Goal: Transaction & Acquisition: Download file/media

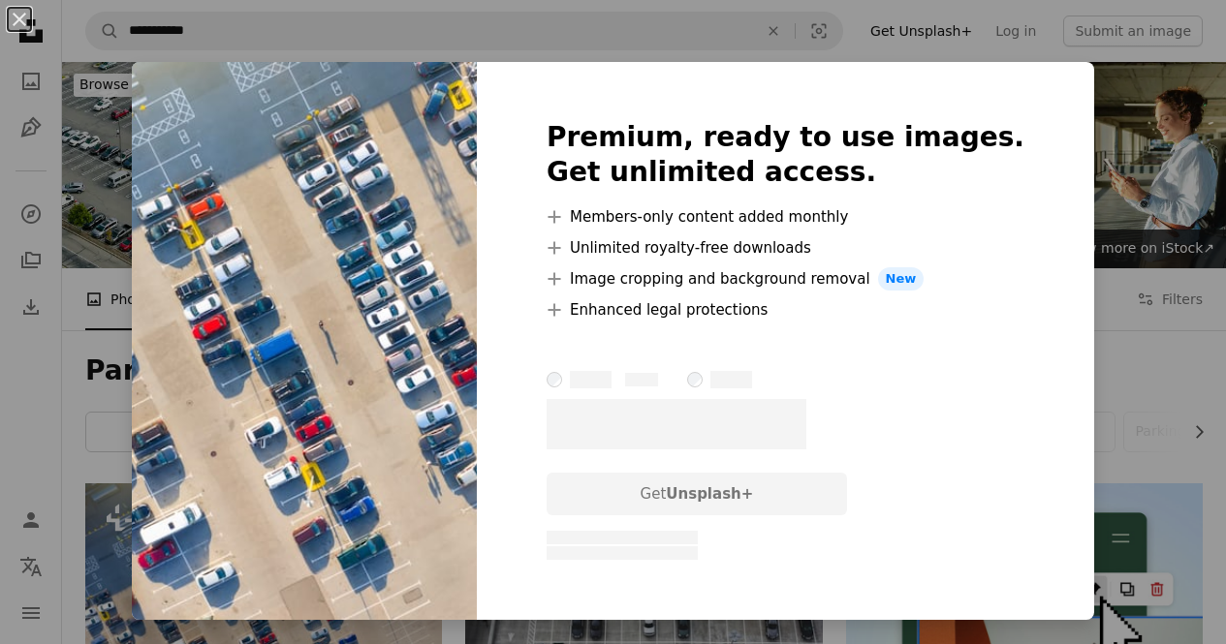
scroll to position [196, 0]
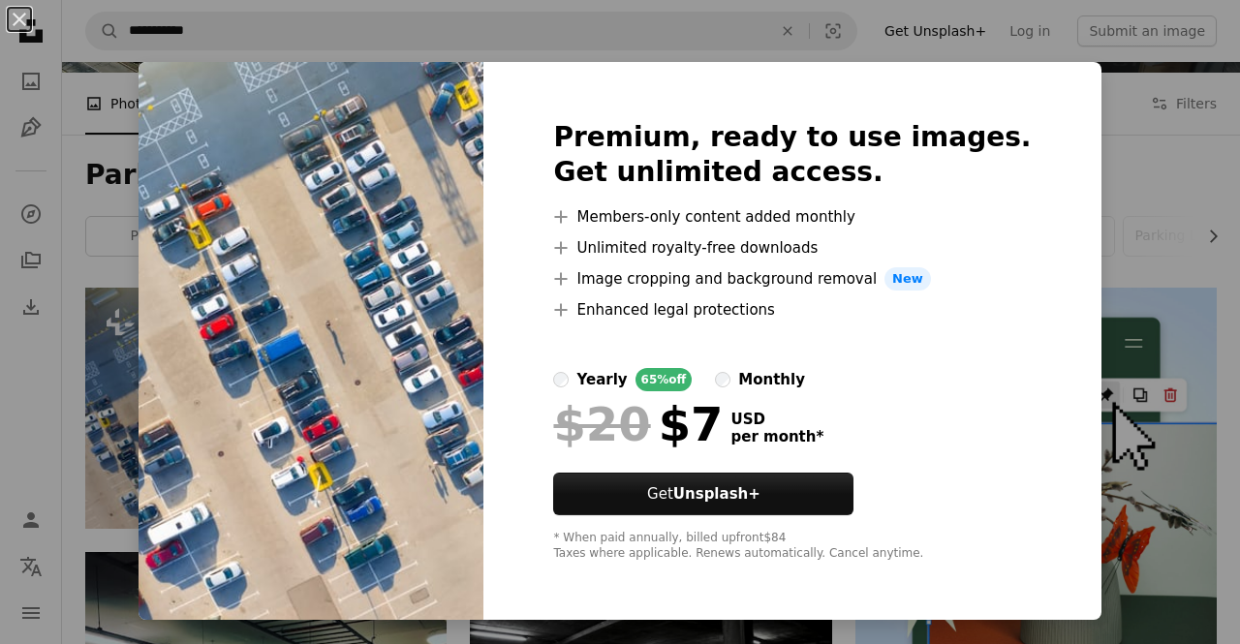
click at [1072, 158] on div "An X shape Premium, ready to use images. Get unlimited access. A plus sign Memb…" at bounding box center [620, 322] width 1240 height 644
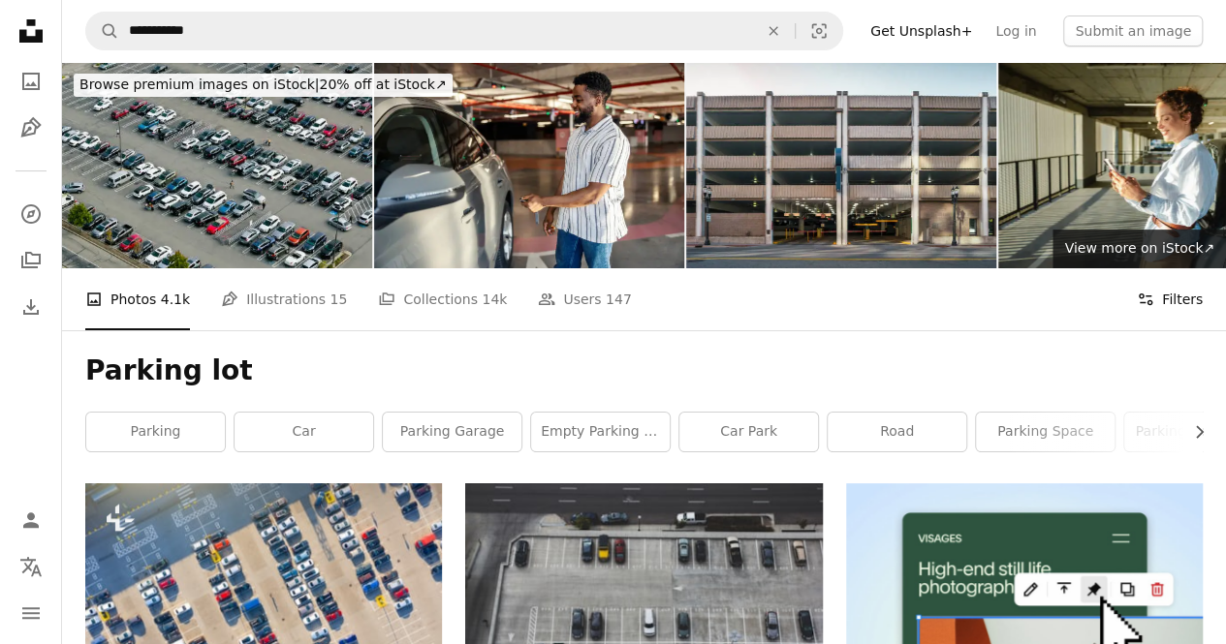
click at [1140, 288] on button "Filters Filters" at bounding box center [1170, 299] width 66 height 62
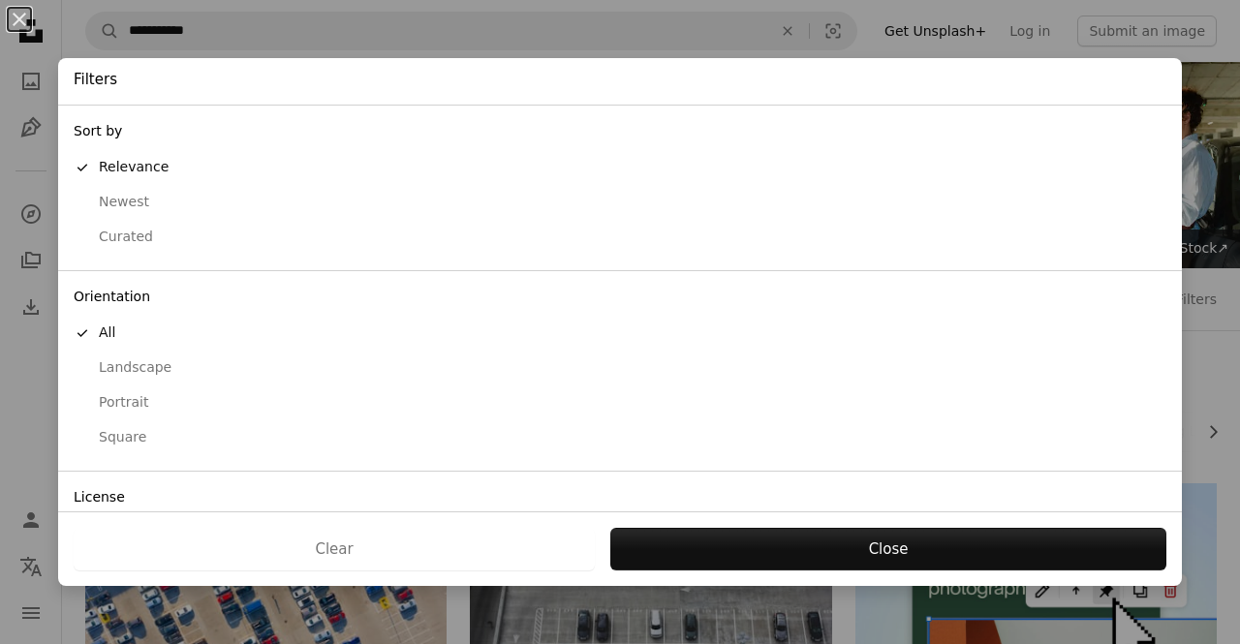
click at [92, 489] on div "License" at bounding box center [620, 498] width 1124 height 37
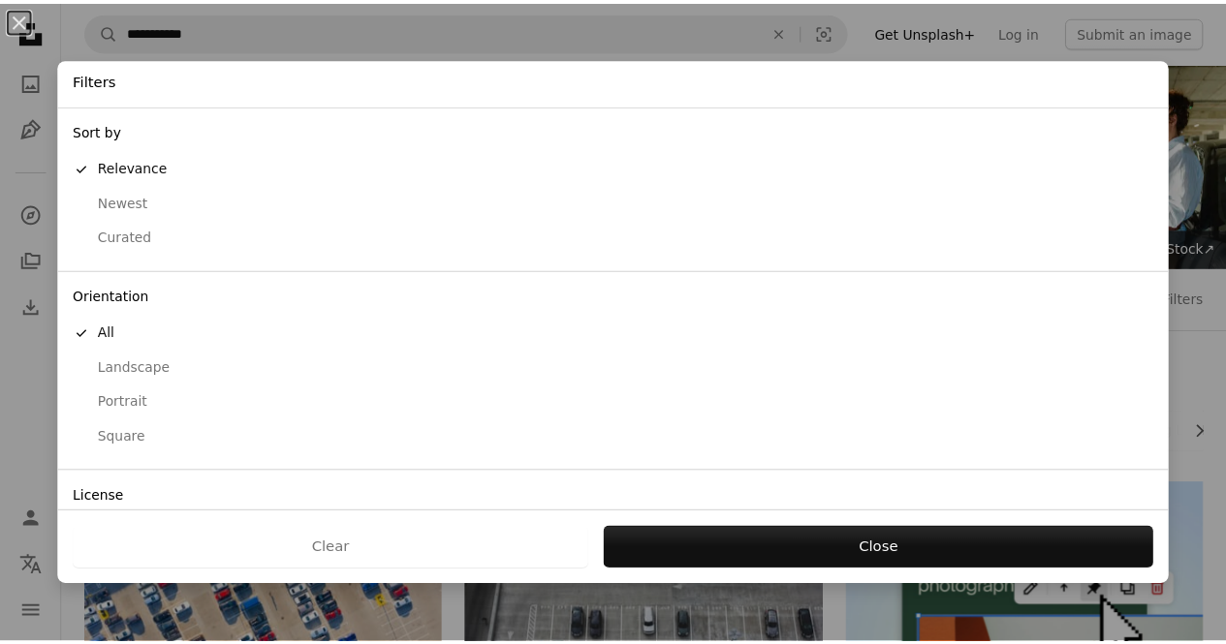
scroll to position [121, 0]
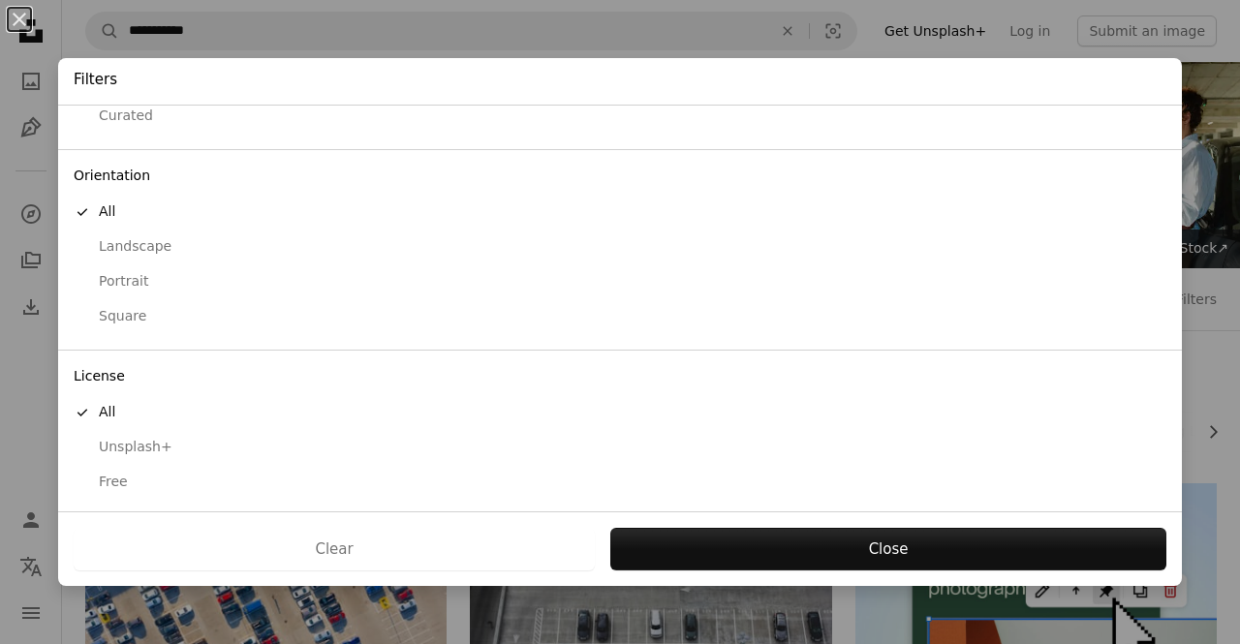
click at [110, 485] on div "Free" at bounding box center [620, 482] width 1093 height 19
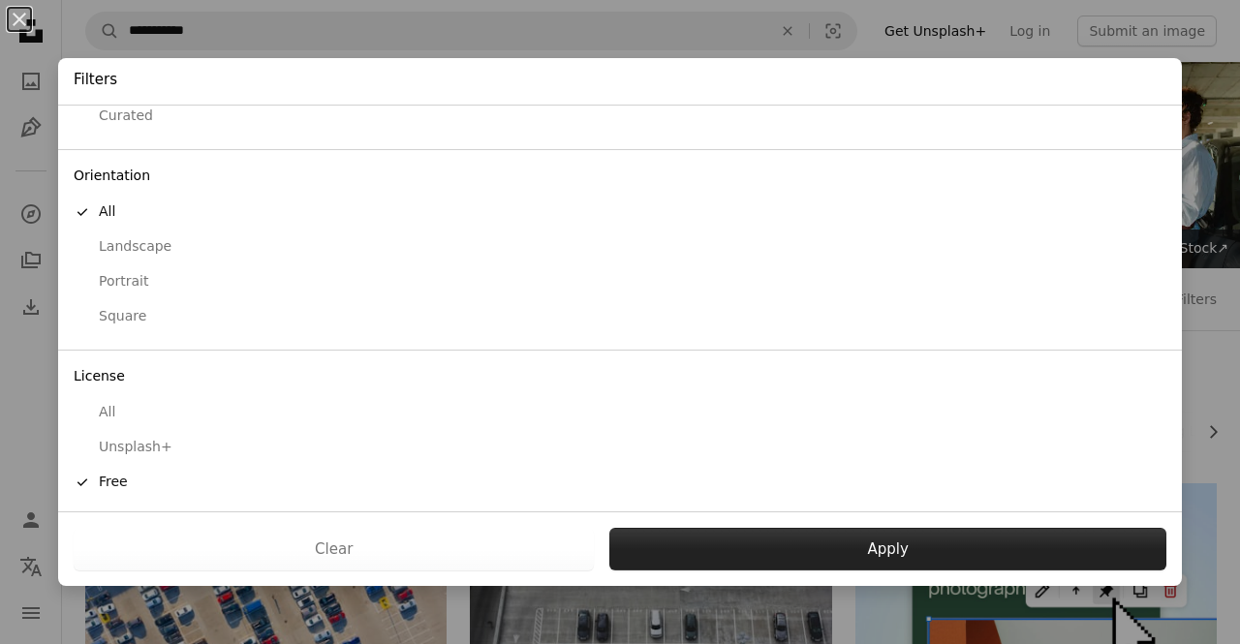
click at [838, 539] on button "Apply" at bounding box center [888, 549] width 557 height 43
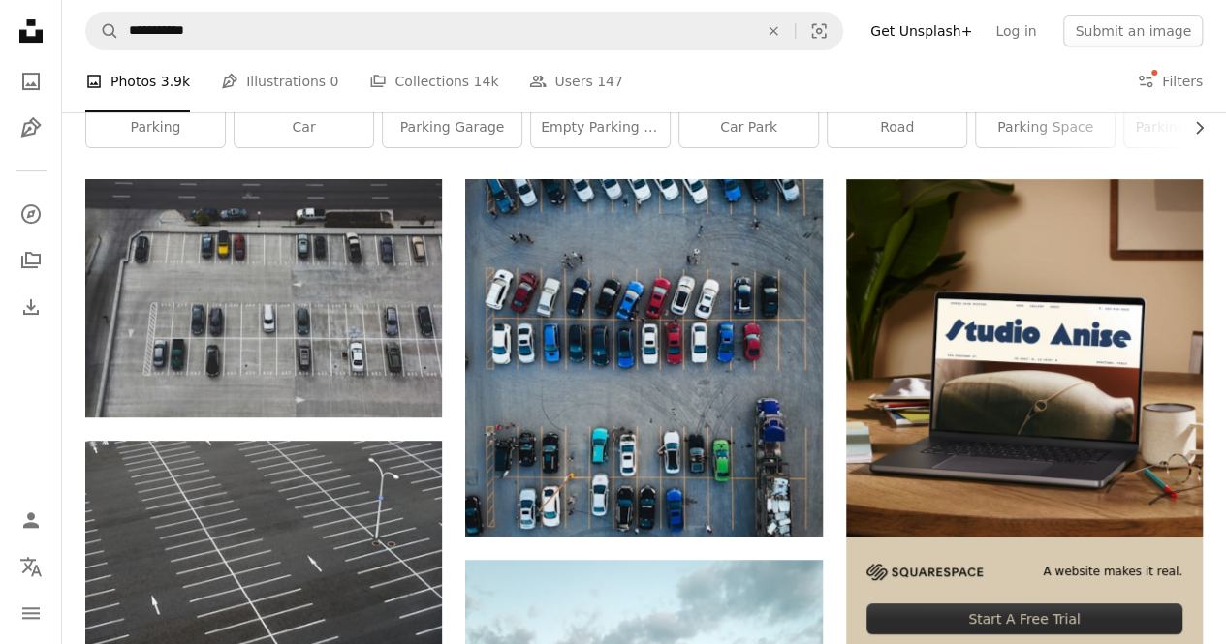
scroll to position [295, 0]
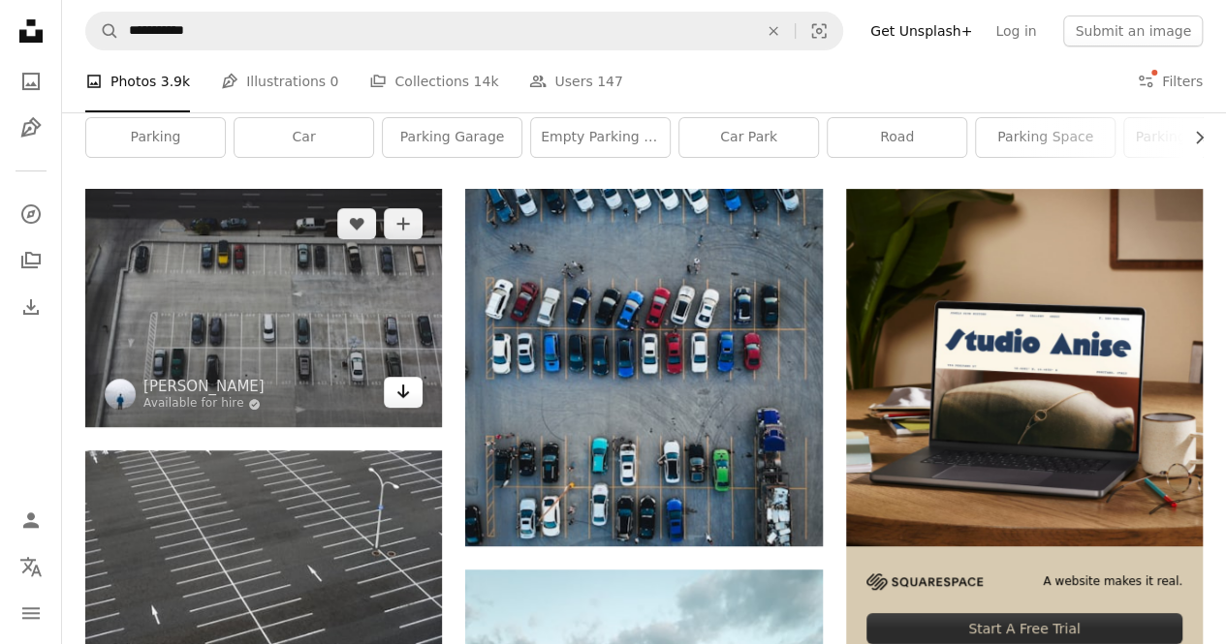
click at [402, 389] on icon "Download" at bounding box center [403, 392] width 13 height 14
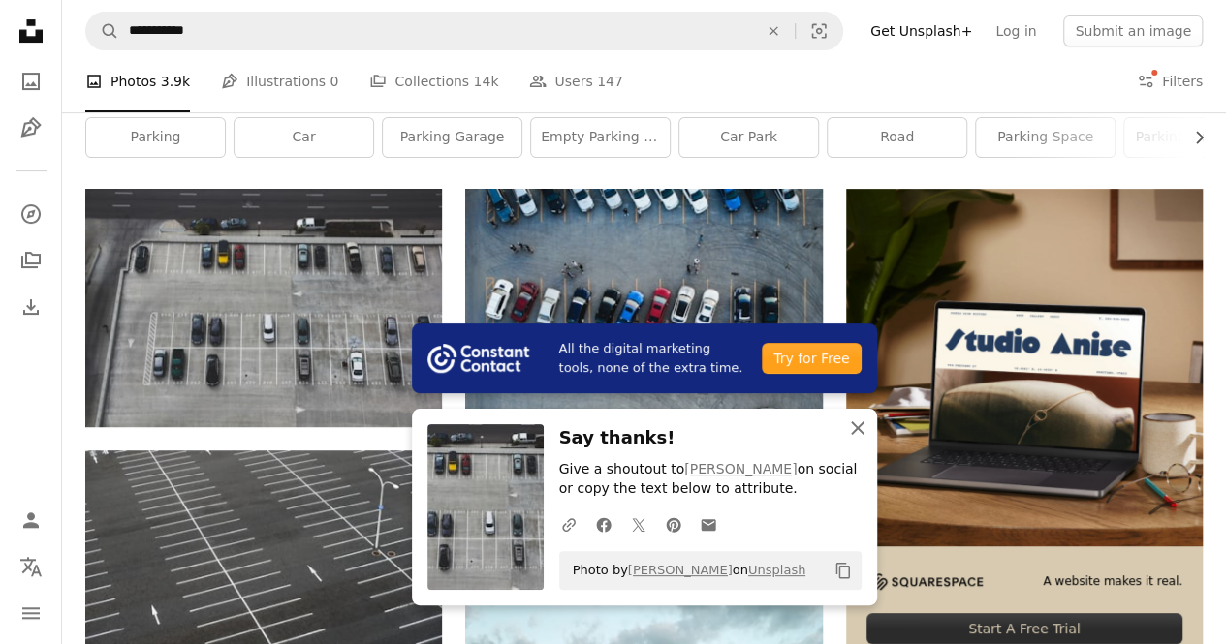
click at [858, 432] on icon "An X shape" at bounding box center [857, 428] width 23 height 23
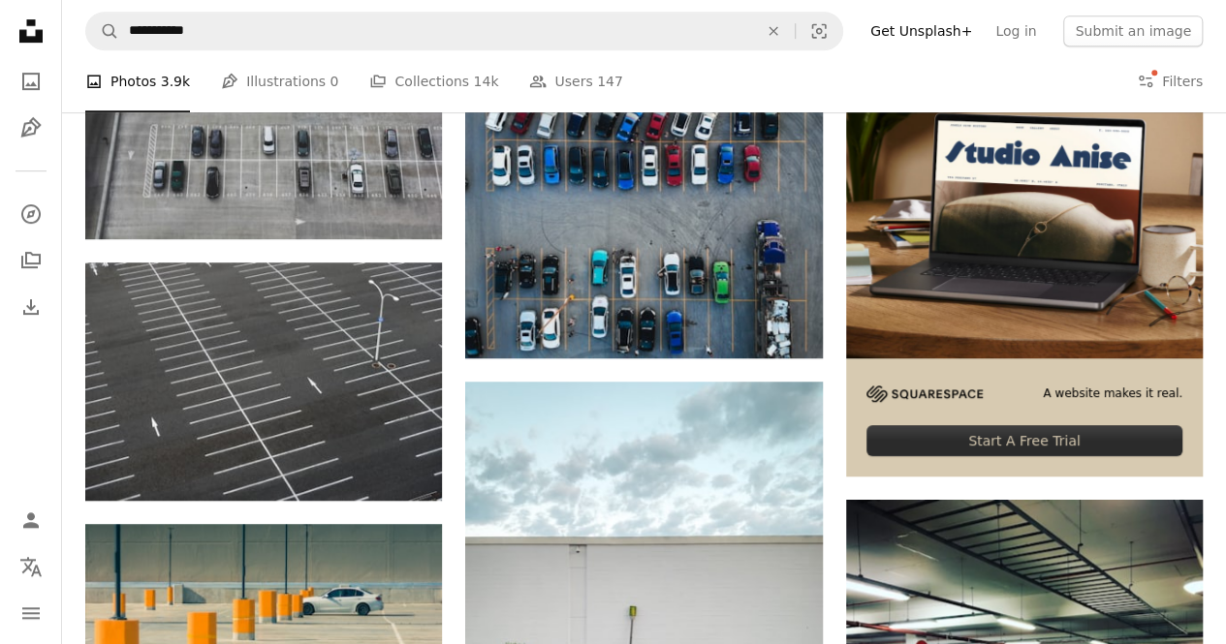
scroll to position [478, 0]
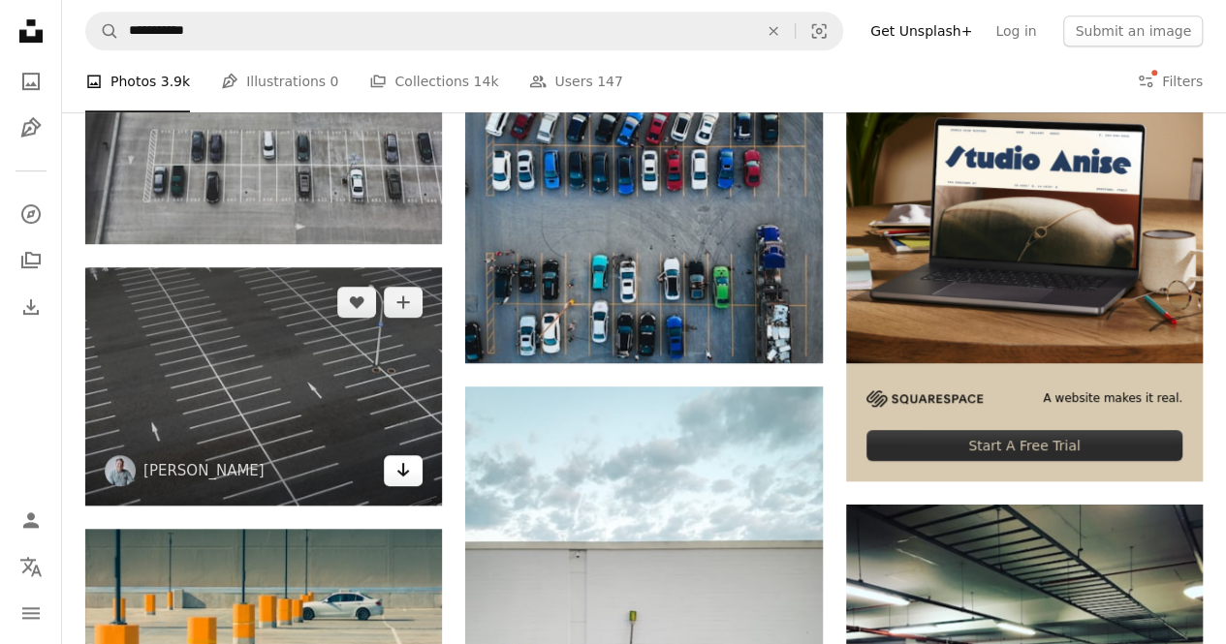
click at [410, 472] on icon "Arrow pointing down" at bounding box center [403, 469] width 16 height 23
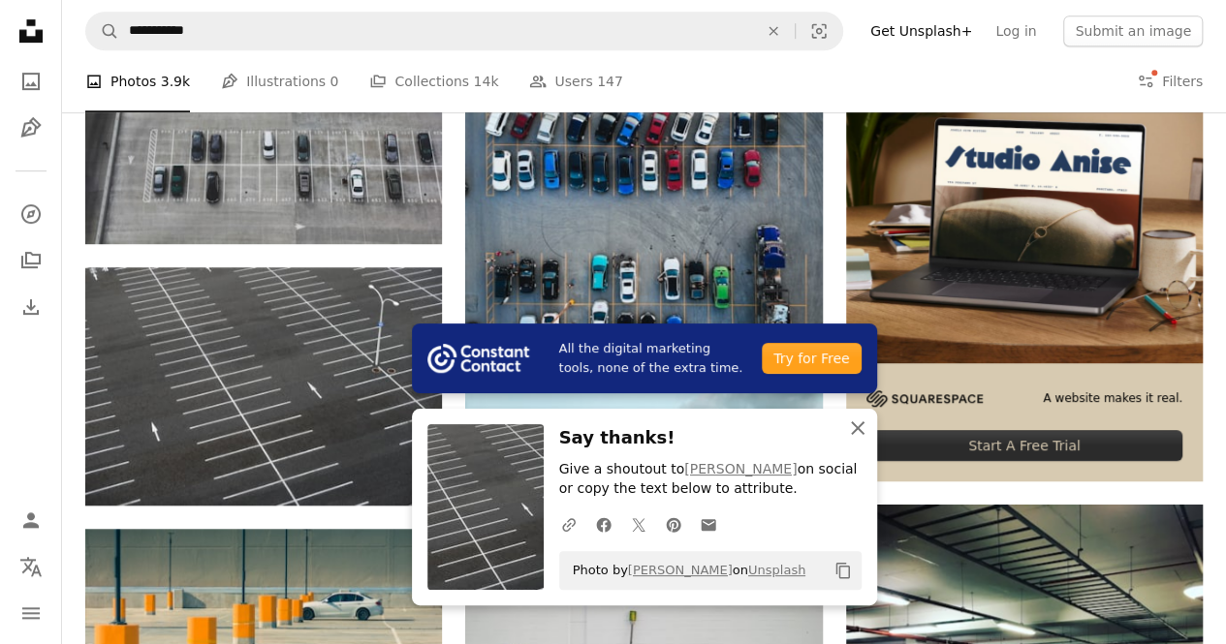
click at [854, 423] on icon "An X shape" at bounding box center [857, 428] width 23 height 23
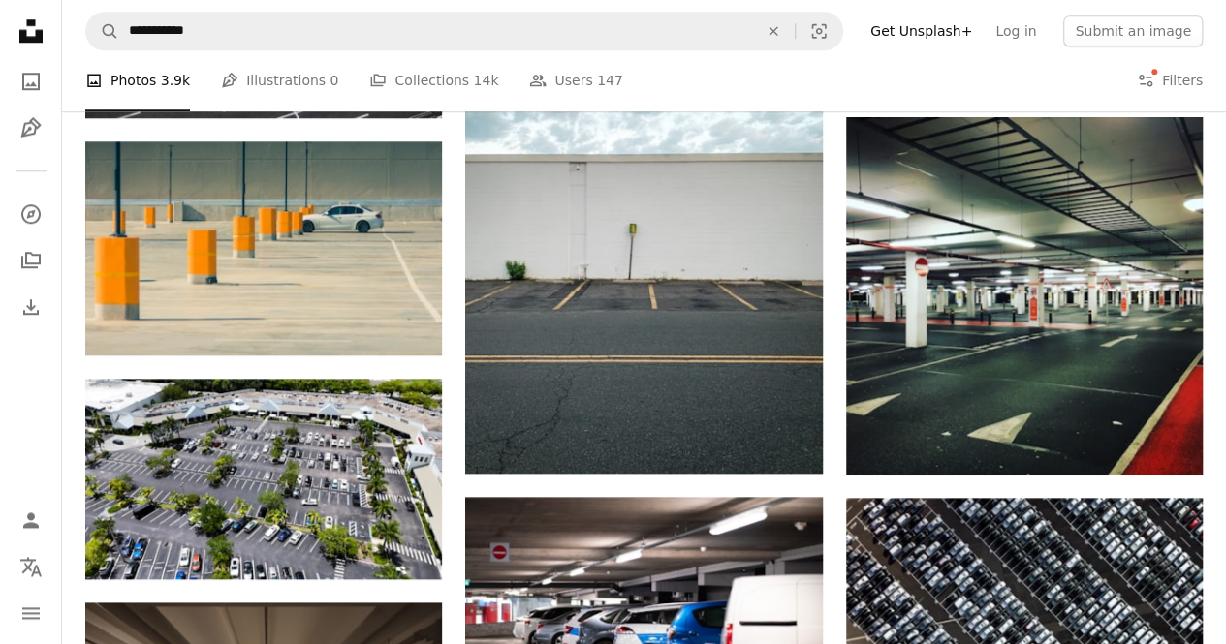
scroll to position [861, 0]
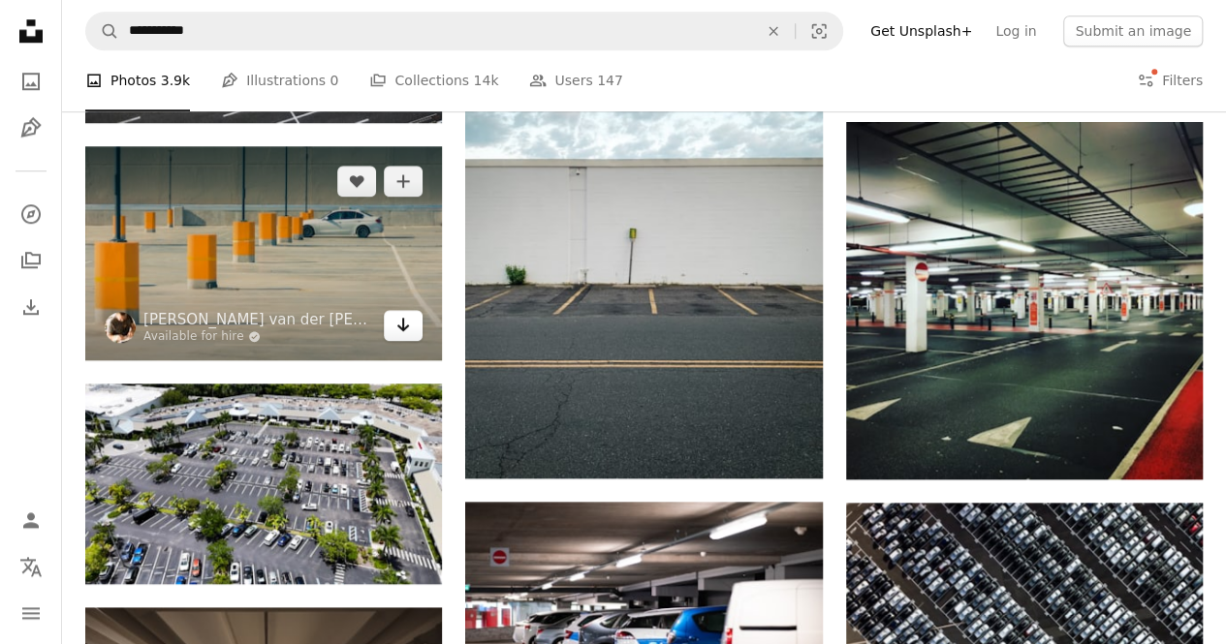
click at [408, 334] on icon "Arrow pointing down" at bounding box center [403, 324] width 16 height 23
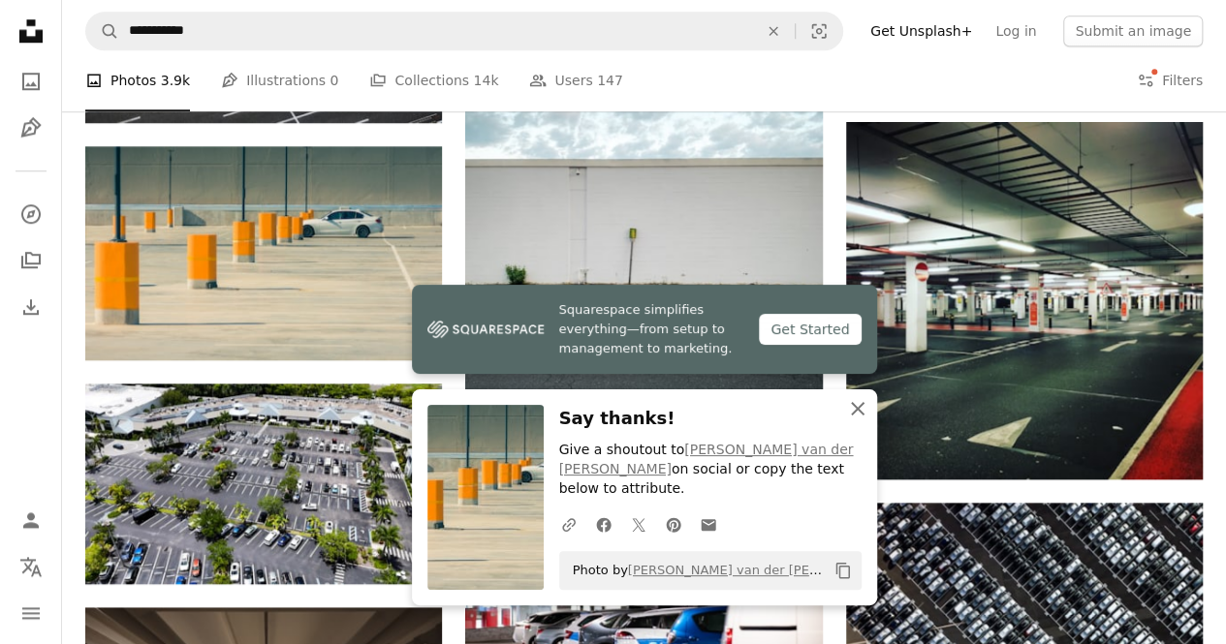
click at [859, 416] on icon "button" at bounding box center [858, 409] width 14 height 14
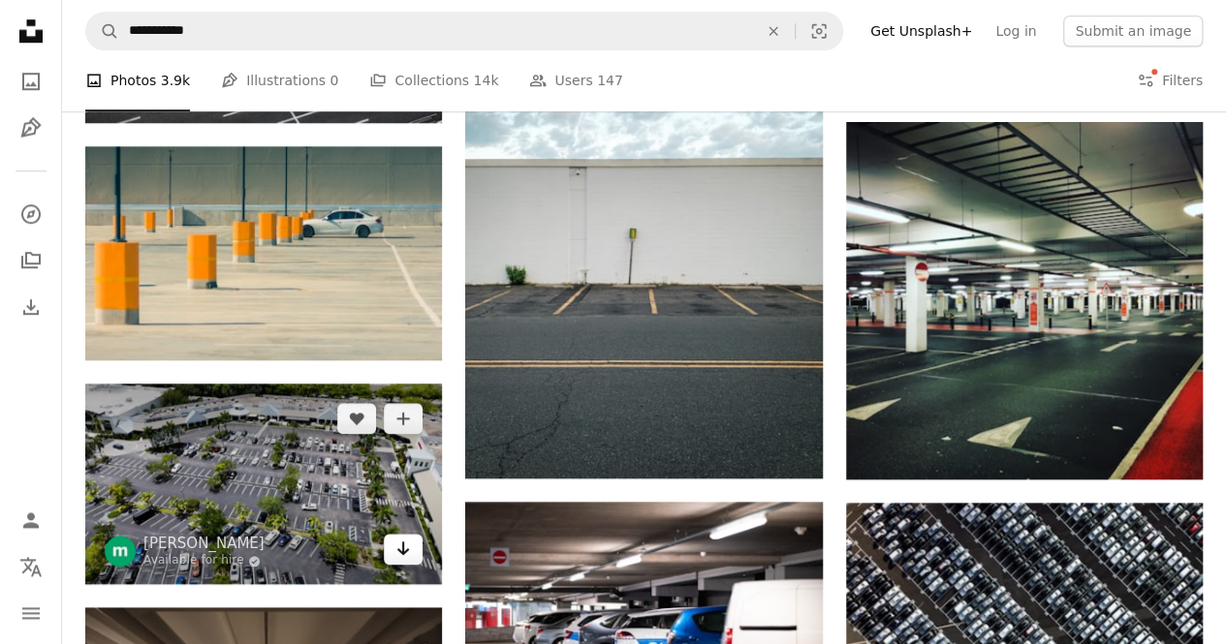
click at [399, 553] on icon "Arrow pointing down" at bounding box center [403, 548] width 16 height 23
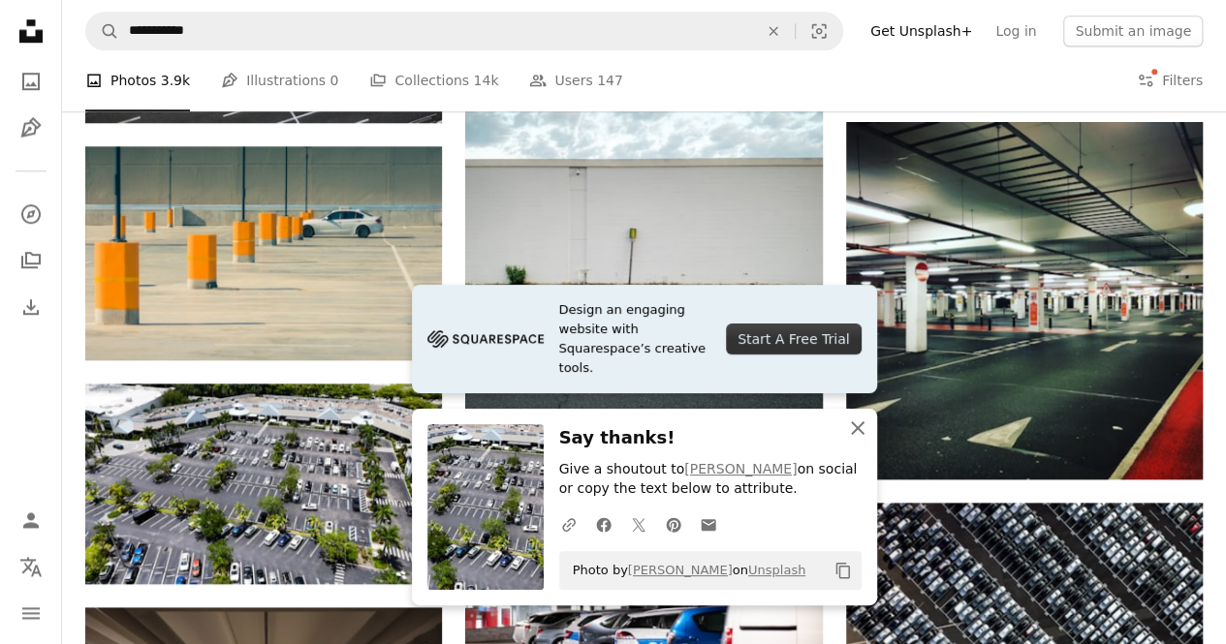
click at [862, 427] on icon "An X shape" at bounding box center [857, 428] width 23 height 23
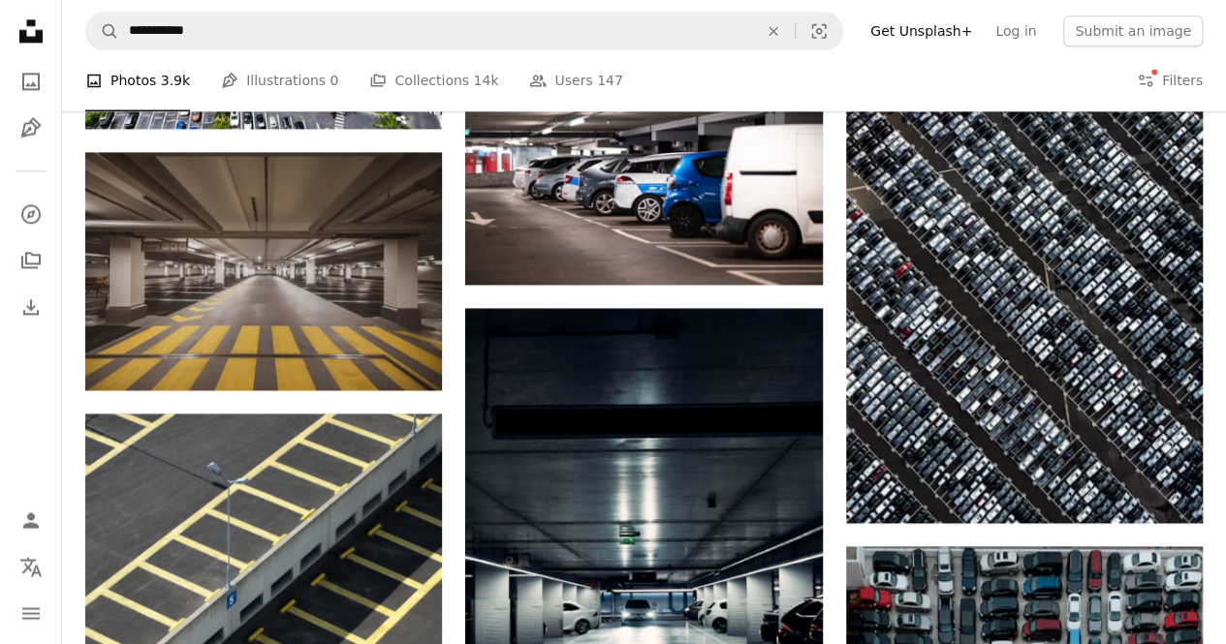
scroll to position [1335, 0]
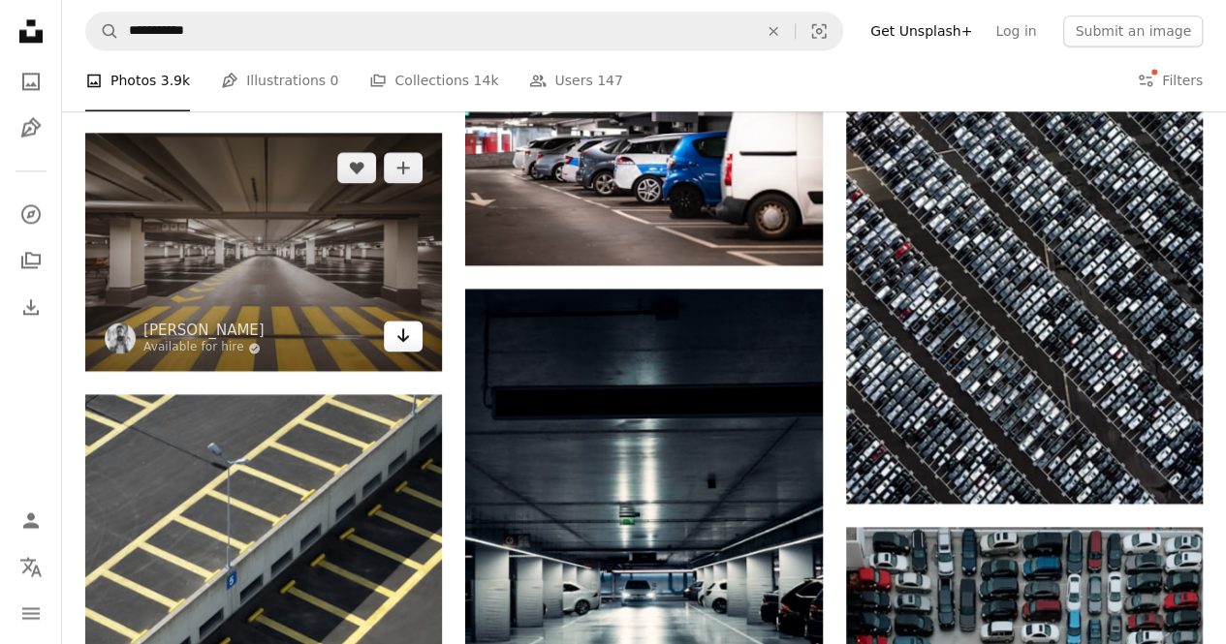
click at [403, 336] on icon "Download" at bounding box center [403, 336] width 13 height 14
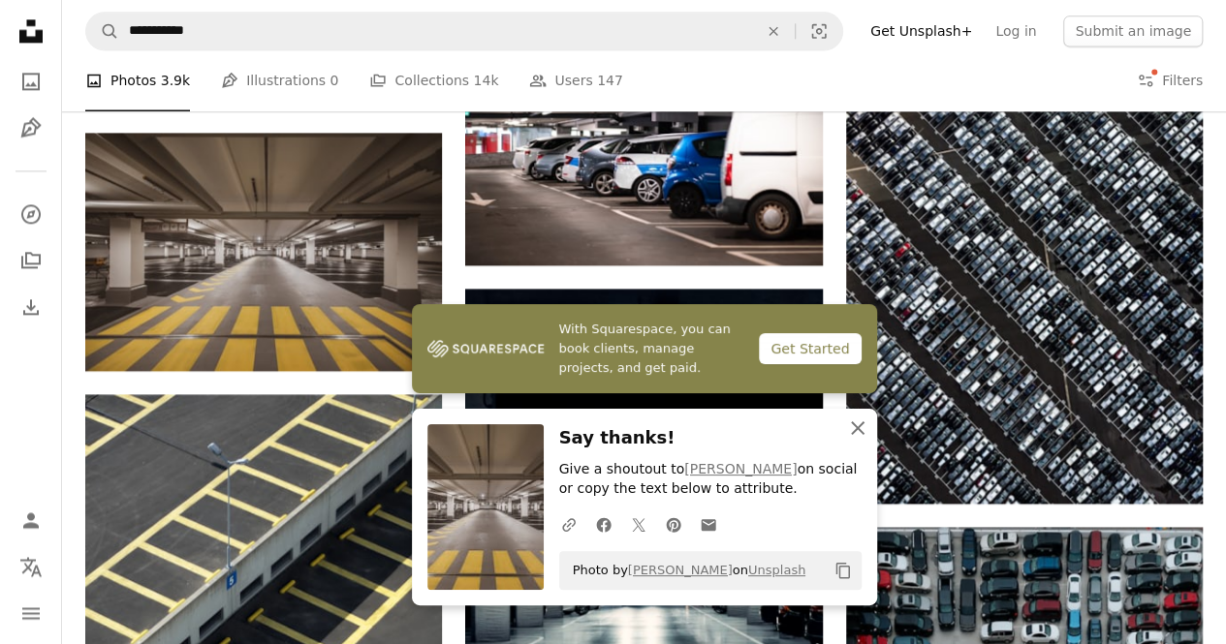
click at [856, 434] on icon "An X shape" at bounding box center [857, 428] width 23 height 23
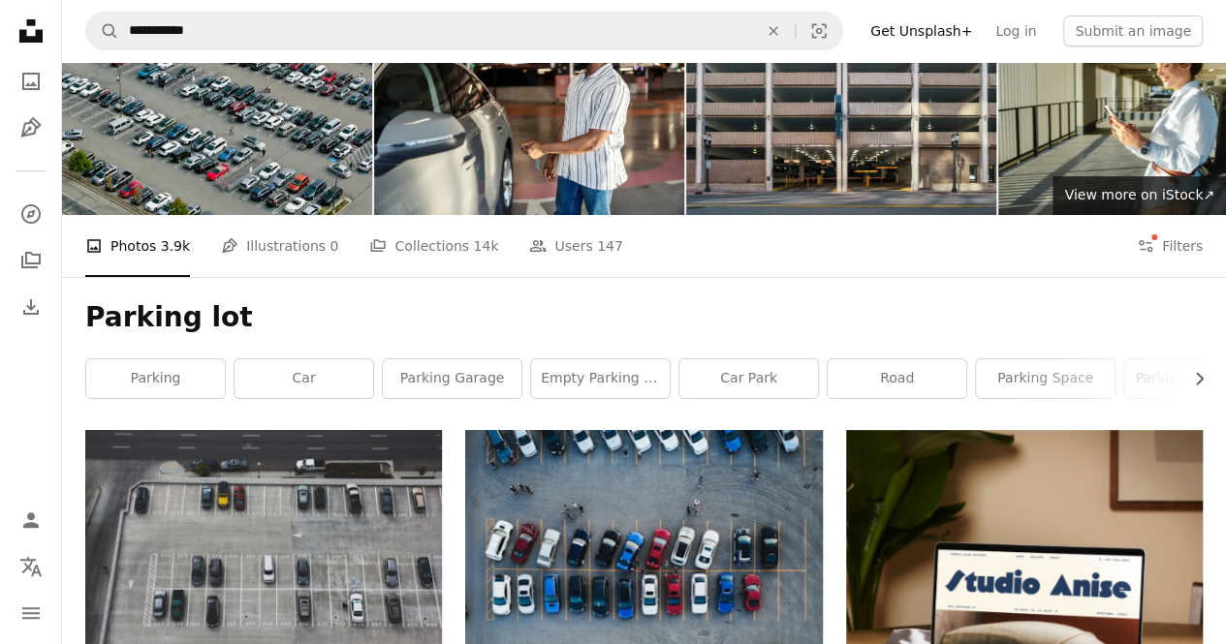
scroll to position [44, 0]
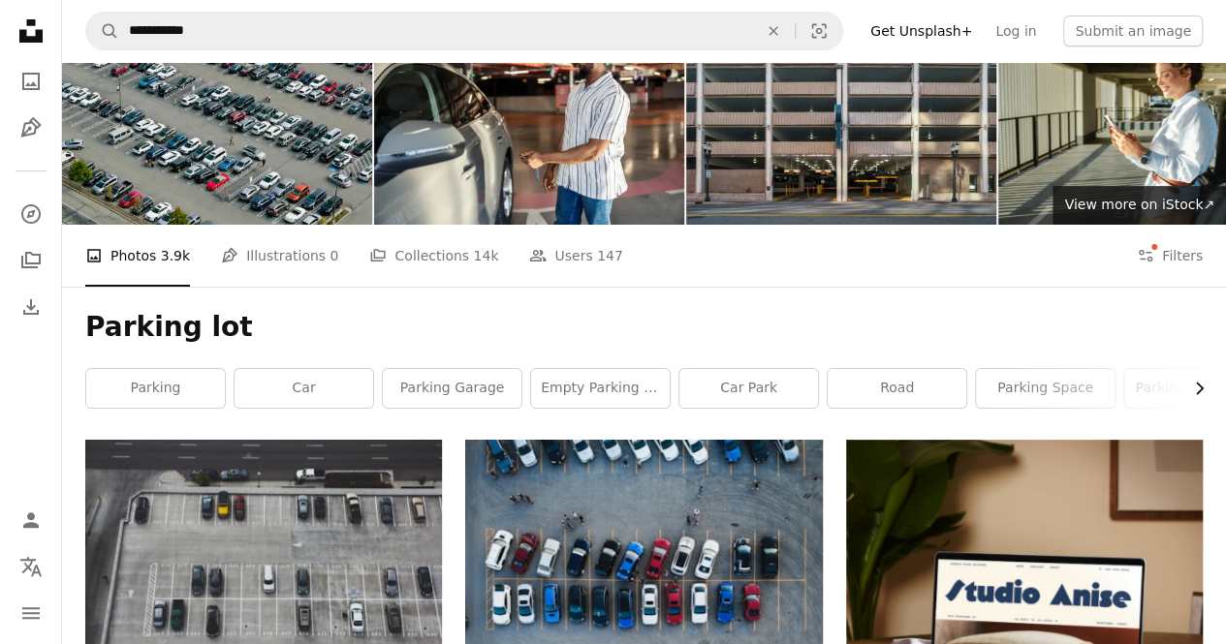
click at [1200, 391] on icon "button" at bounding box center [1200, 389] width 8 height 13
click at [789, 383] on link "parking space" at bounding box center [754, 388] width 139 height 39
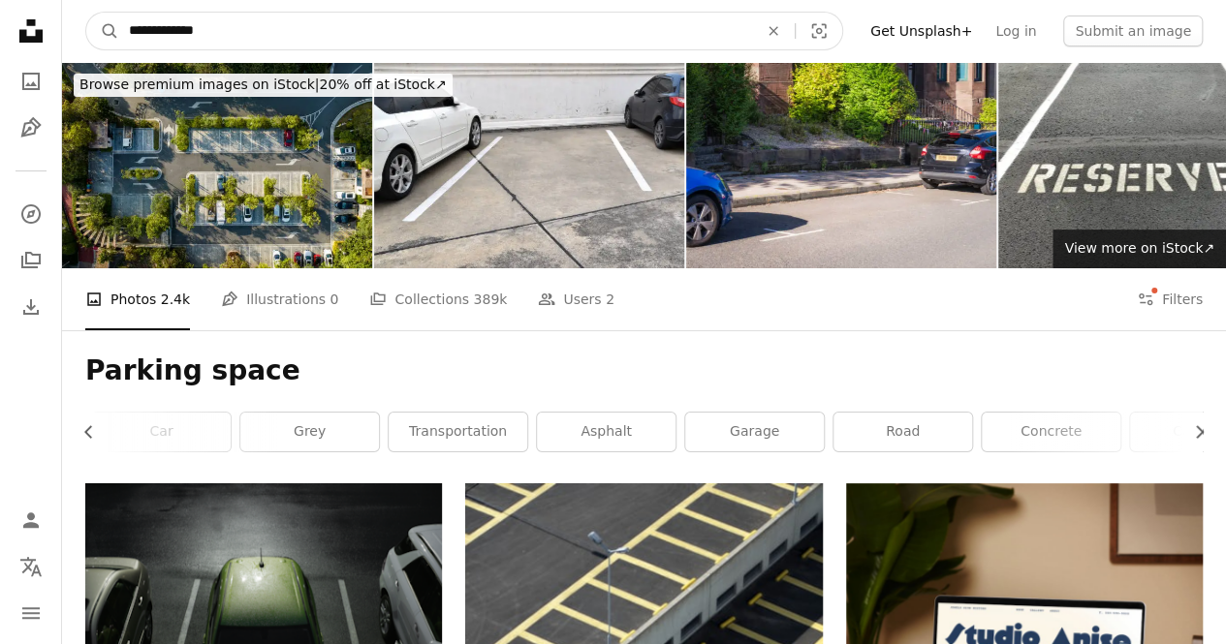
click at [205, 28] on input "**********" at bounding box center [435, 31] width 633 height 37
type input "*"
type input "********"
click at [86, 13] on button "A magnifying glass" at bounding box center [102, 31] width 33 height 37
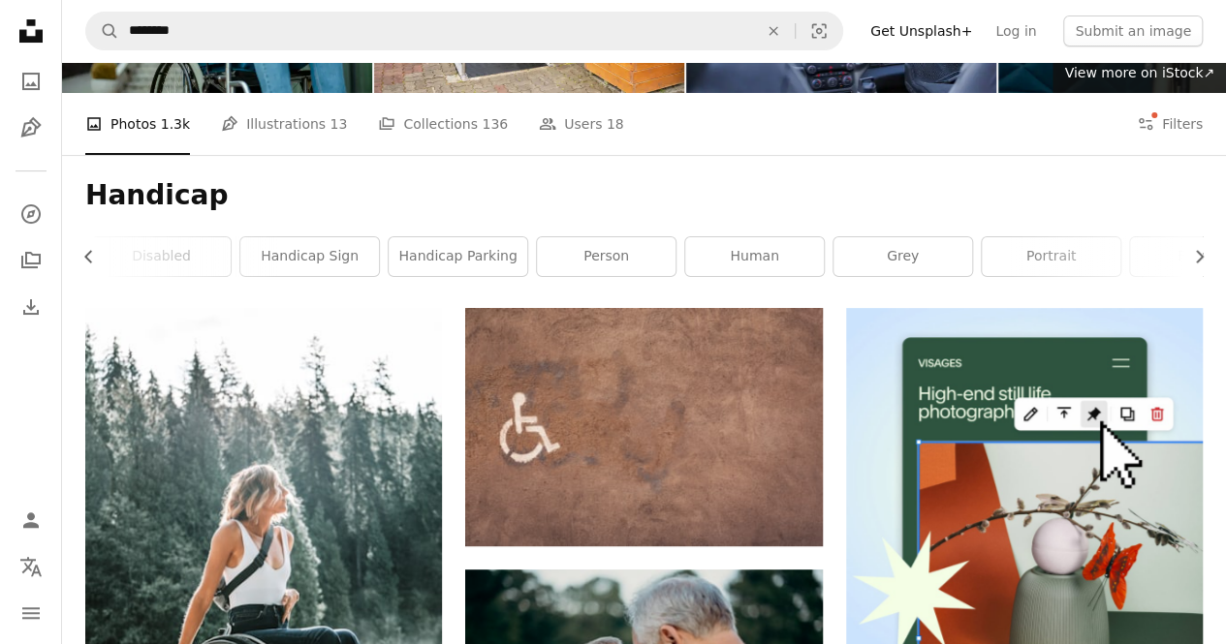
scroll to position [158, 0]
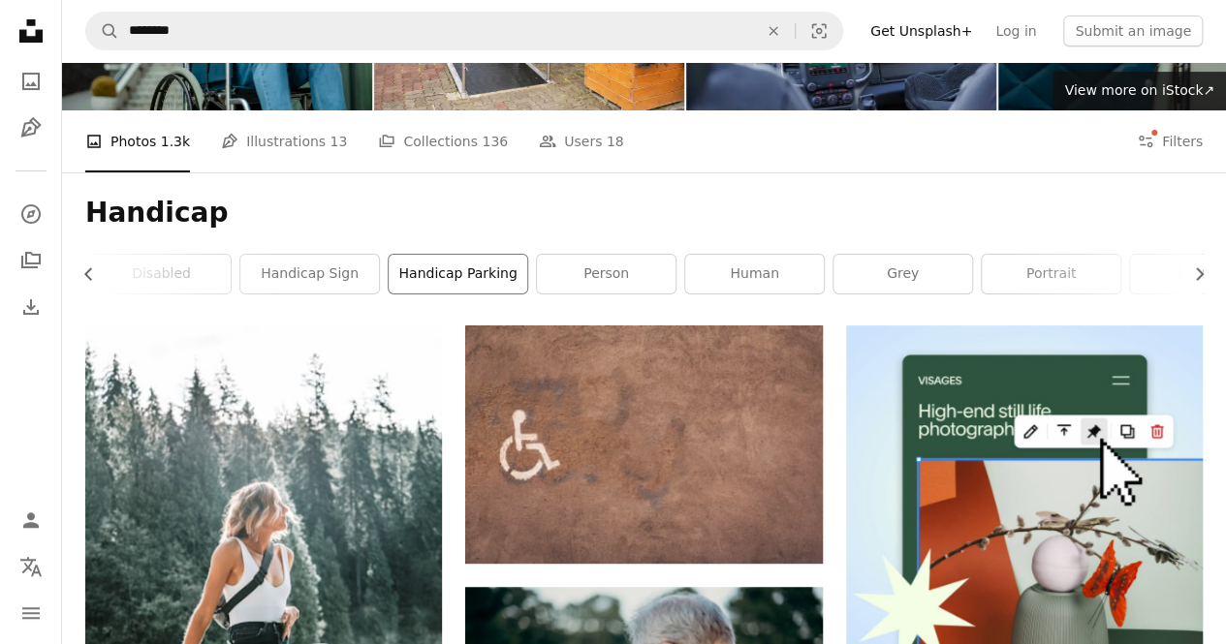
click at [433, 270] on link "handicap parking" at bounding box center [458, 274] width 139 height 39
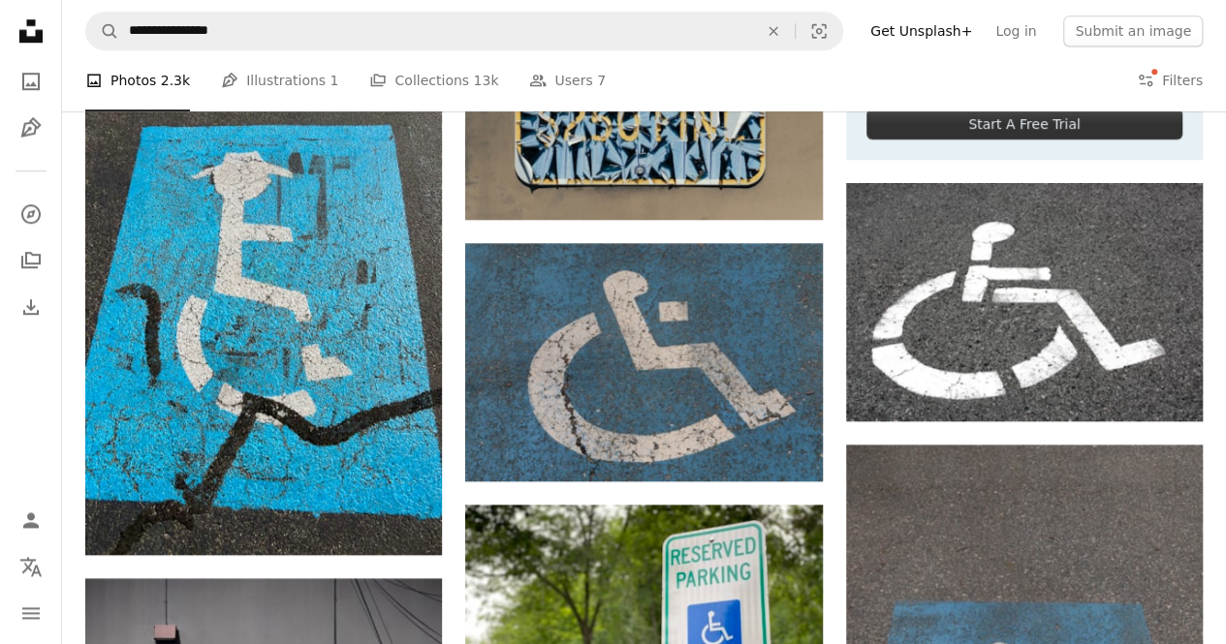
scroll to position [589, 0]
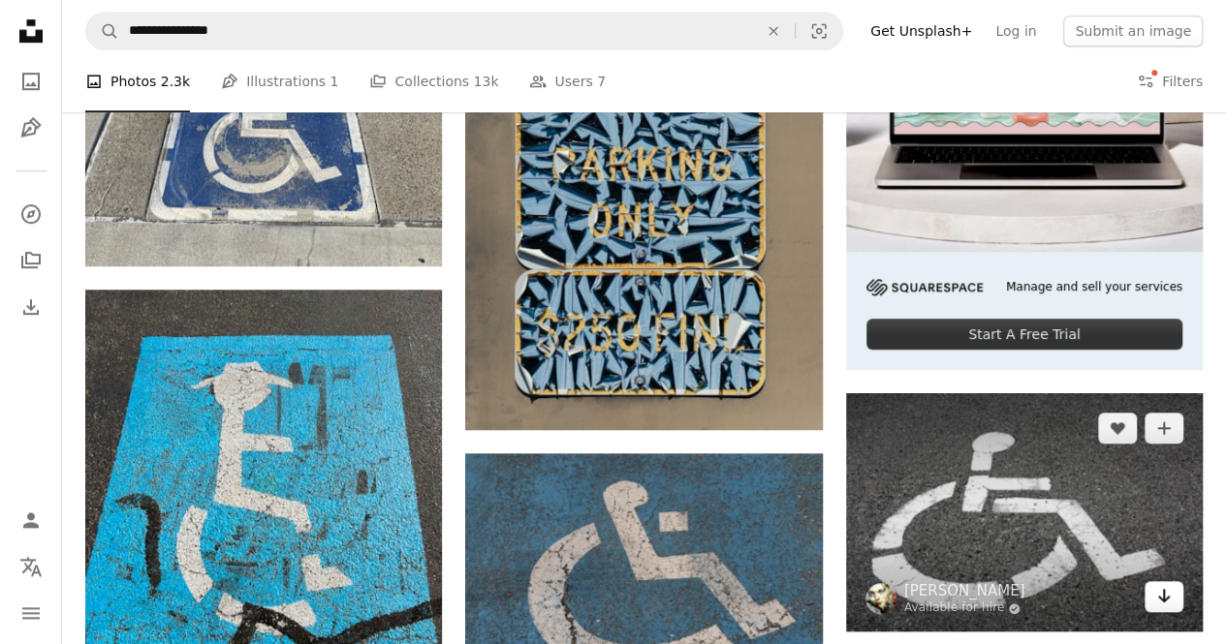
click at [1167, 602] on icon "Arrow pointing down" at bounding box center [1164, 595] width 16 height 23
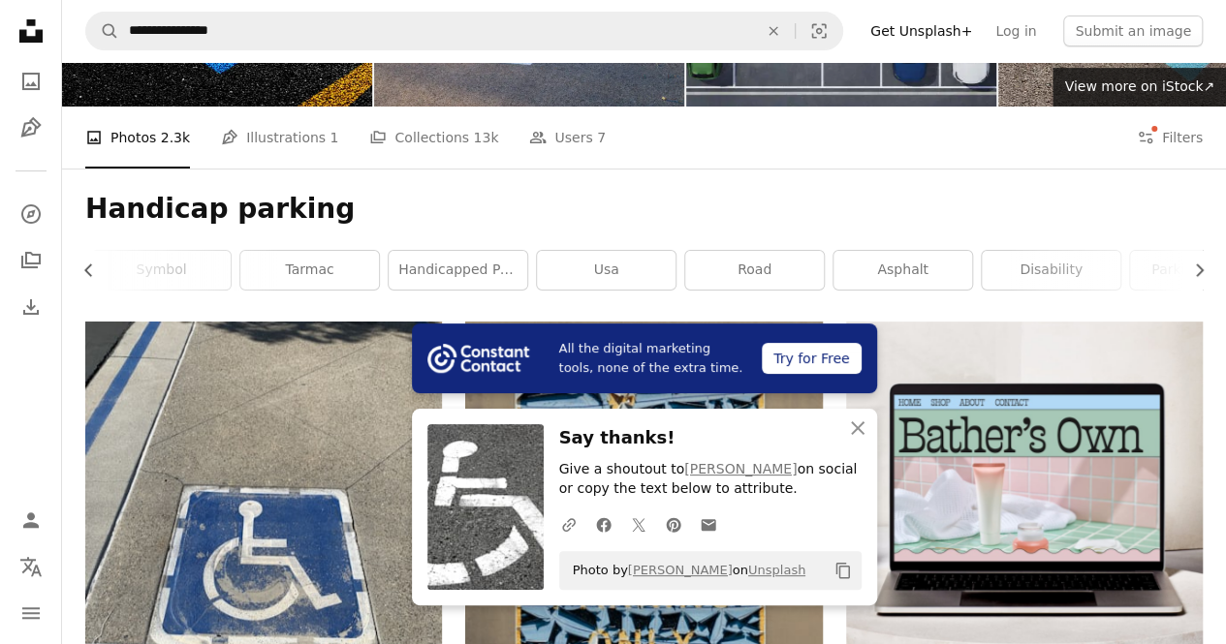
scroll to position [0, 0]
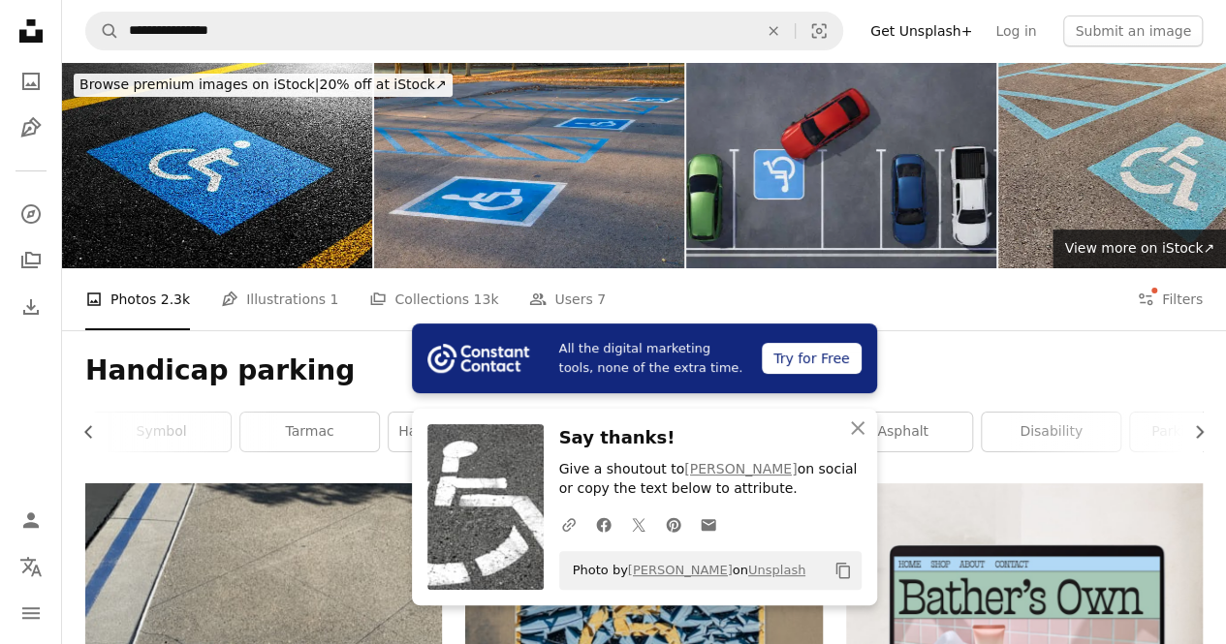
click at [735, 7] on nav "**********" at bounding box center [644, 31] width 1164 height 62
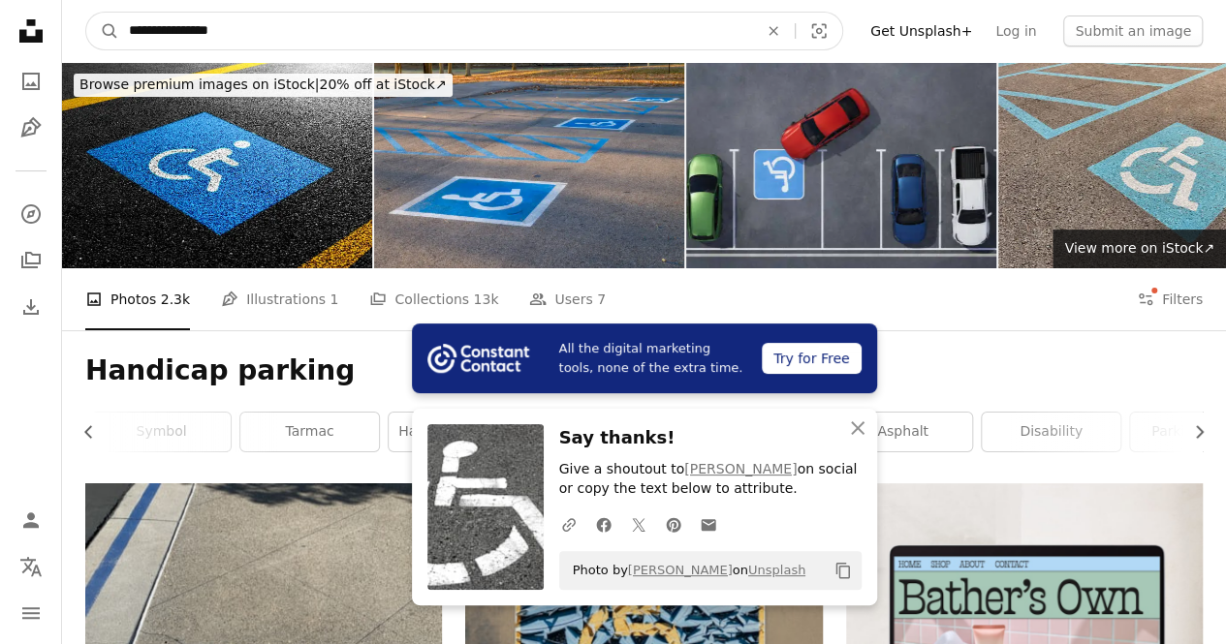
drag, startPoint x: 257, startPoint y: 21, endPoint x: 93, endPoint y: 8, distance: 164.3
click at [93, 8] on nav "**********" at bounding box center [644, 31] width 1164 height 62
type input "**********"
click button "A magnifying glass" at bounding box center [102, 31] width 33 height 37
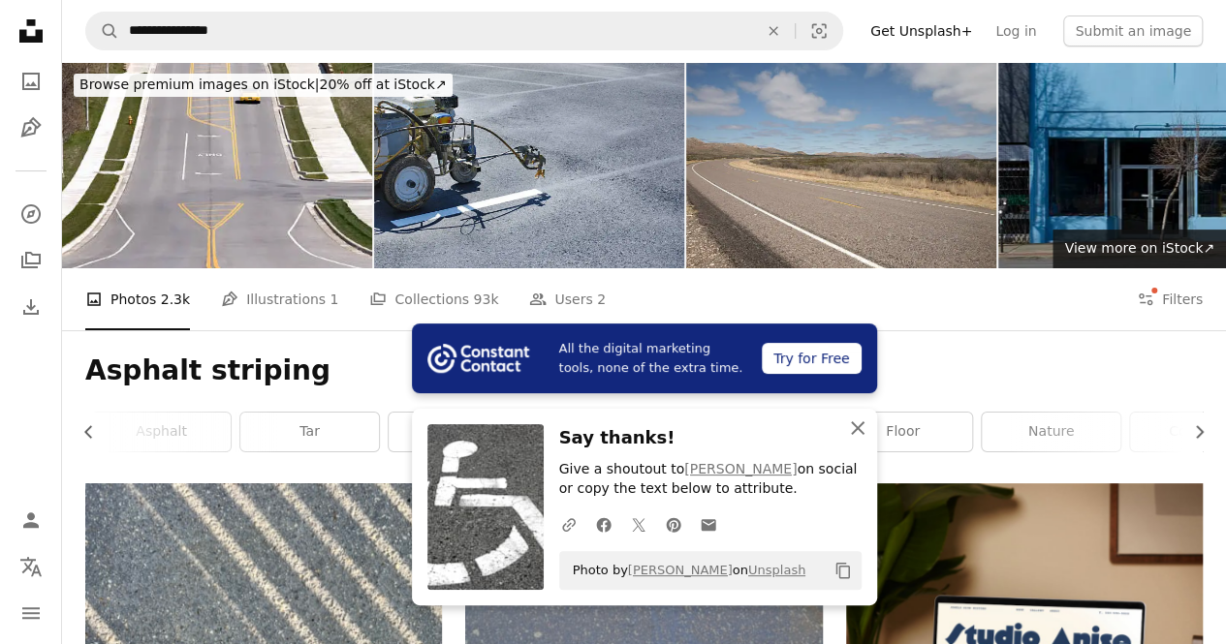
click at [855, 430] on icon "button" at bounding box center [858, 429] width 14 height 14
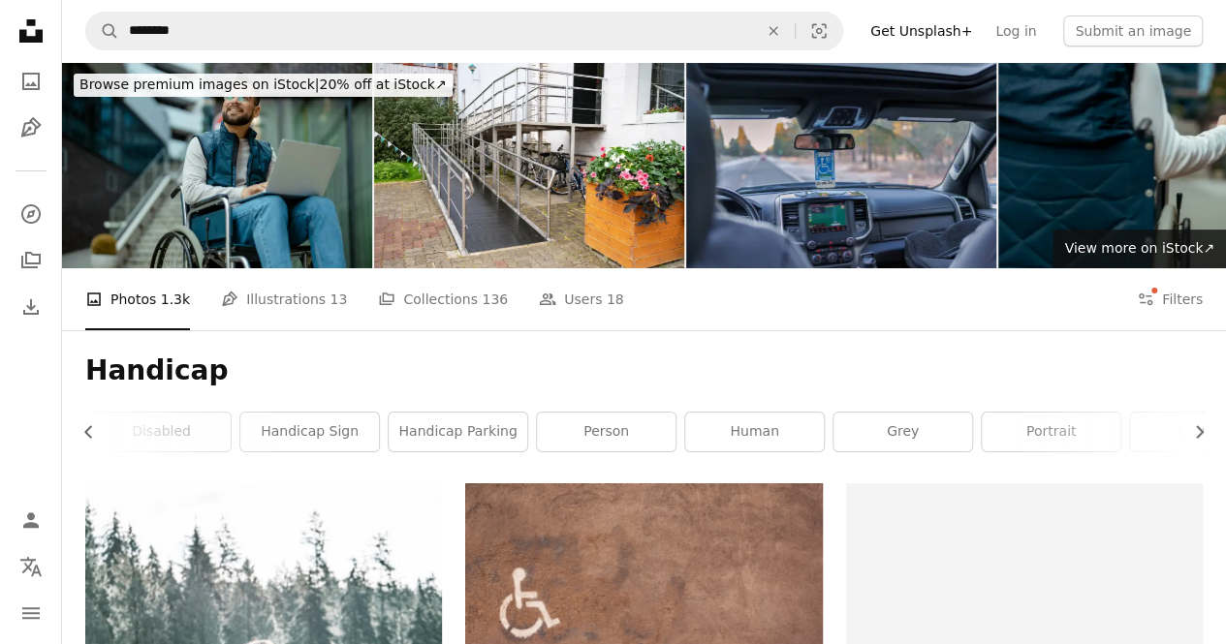
scroll to position [158, 0]
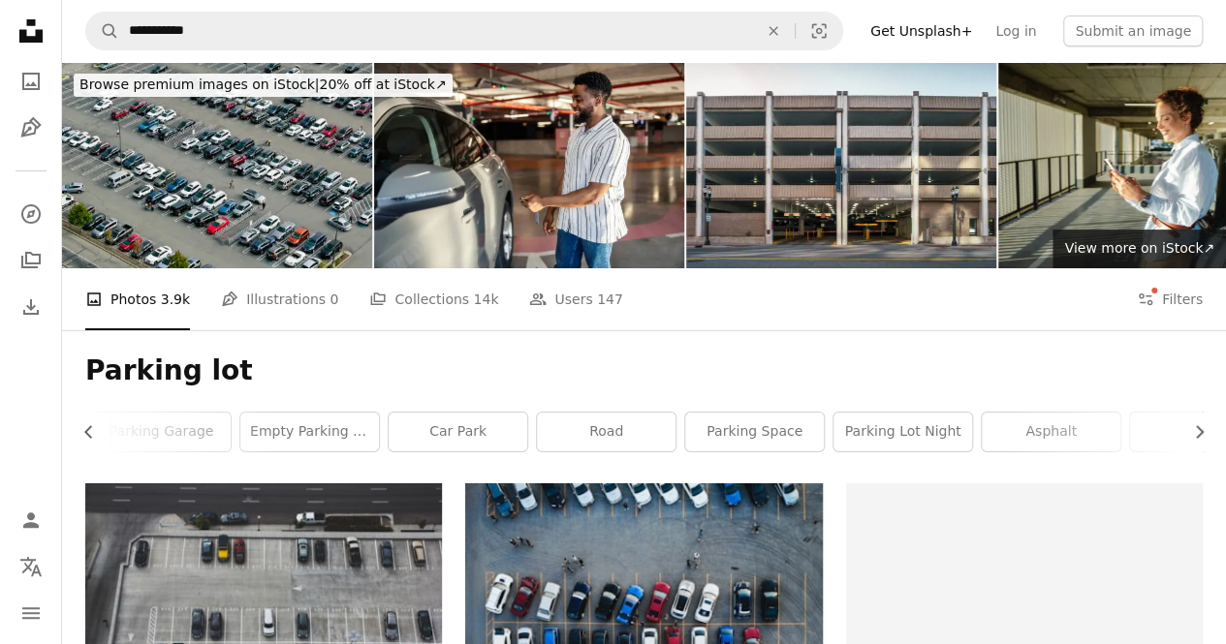
scroll to position [44, 0]
